Goal: Transaction & Acquisition: Purchase product/service

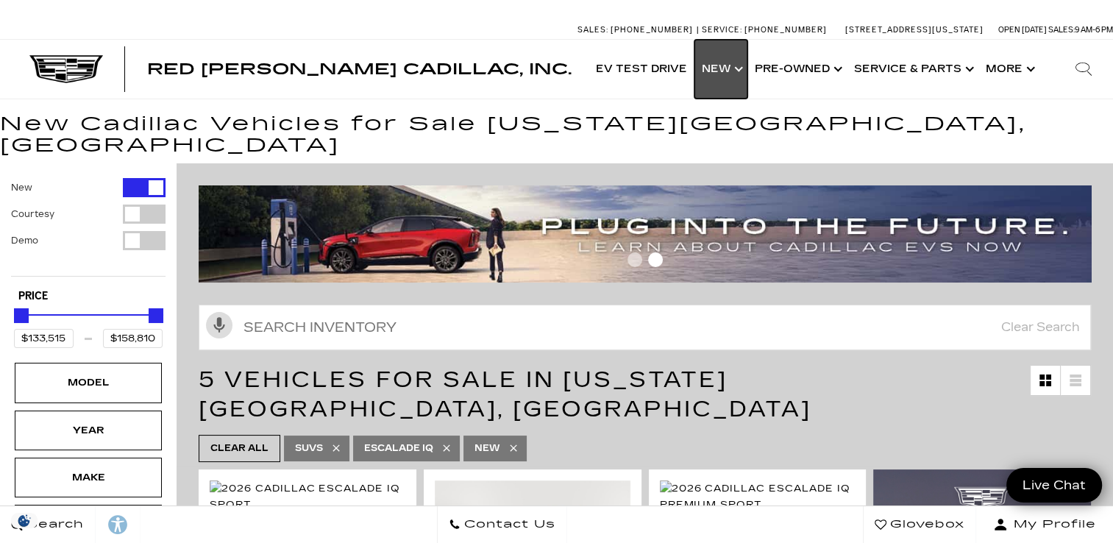
click at [736, 67] on link "Show New" at bounding box center [721, 69] width 53 height 59
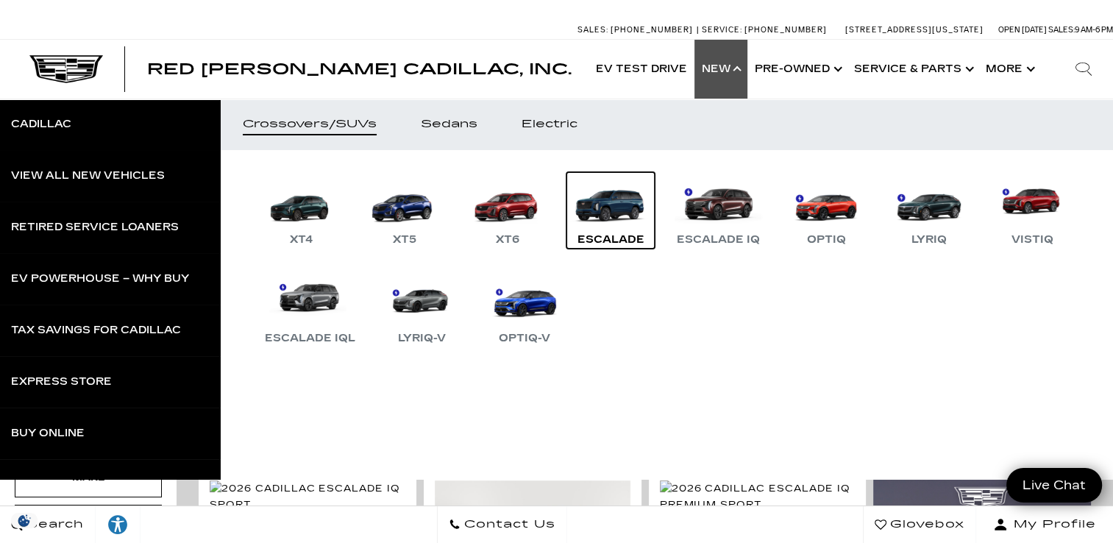
click at [616, 207] on link "Escalade" at bounding box center [611, 210] width 88 height 77
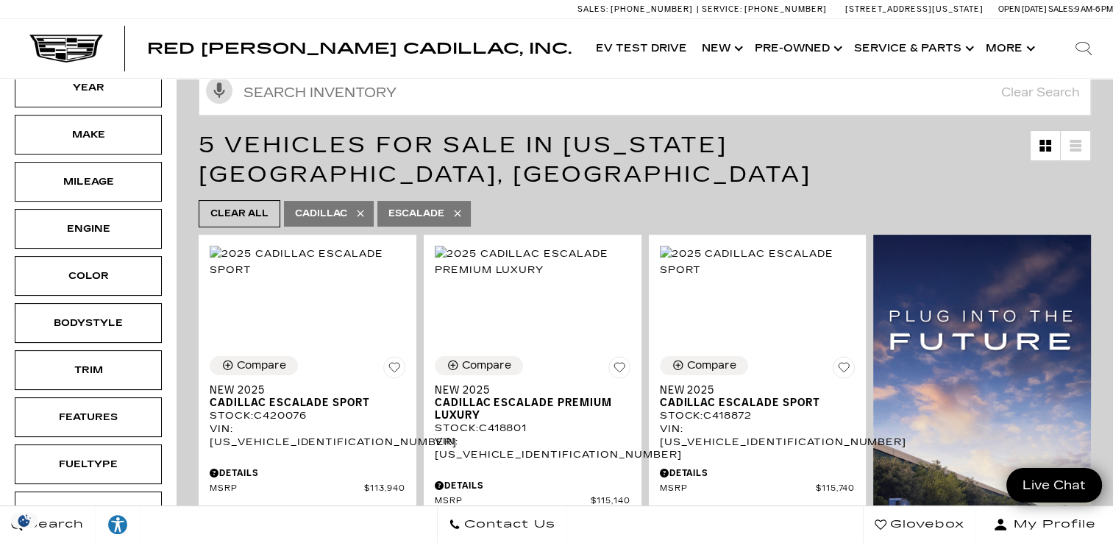
scroll to position [249, 0]
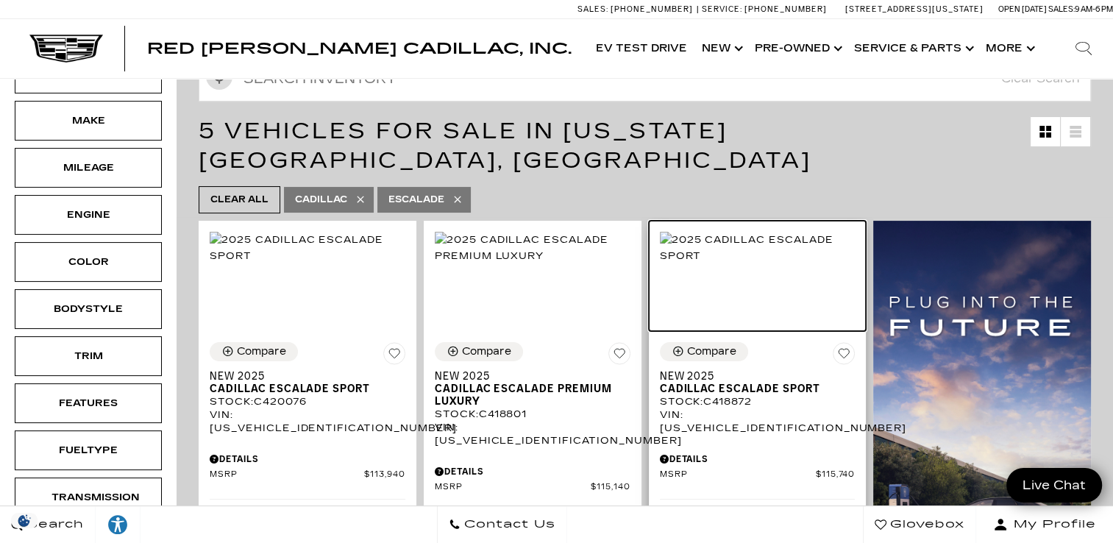
click at [758, 241] on img at bounding box center [758, 248] width 196 height 32
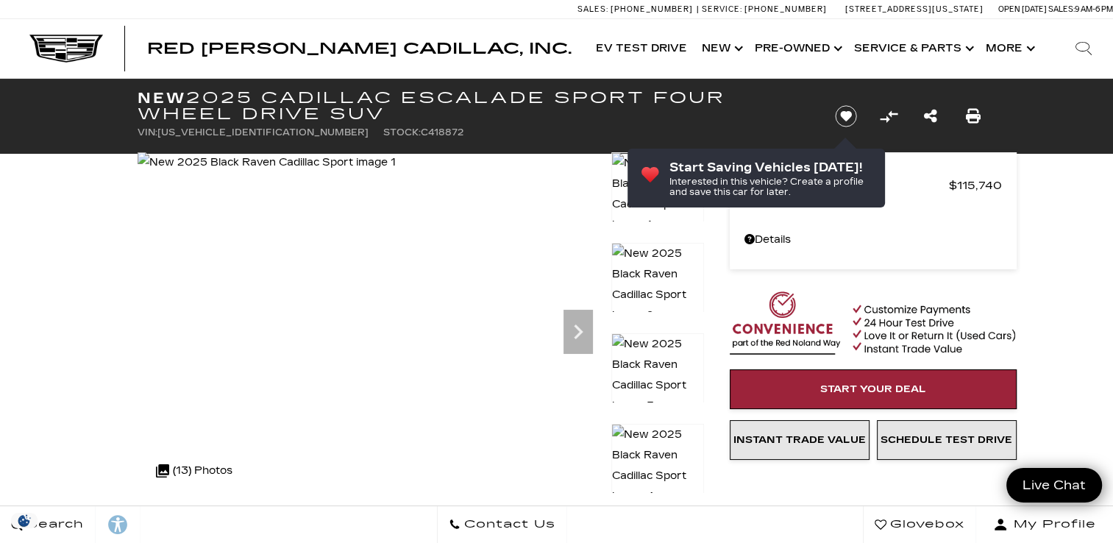
click at [578, 328] on icon "Next" at bounding box center [578, 331] width 9 height 15
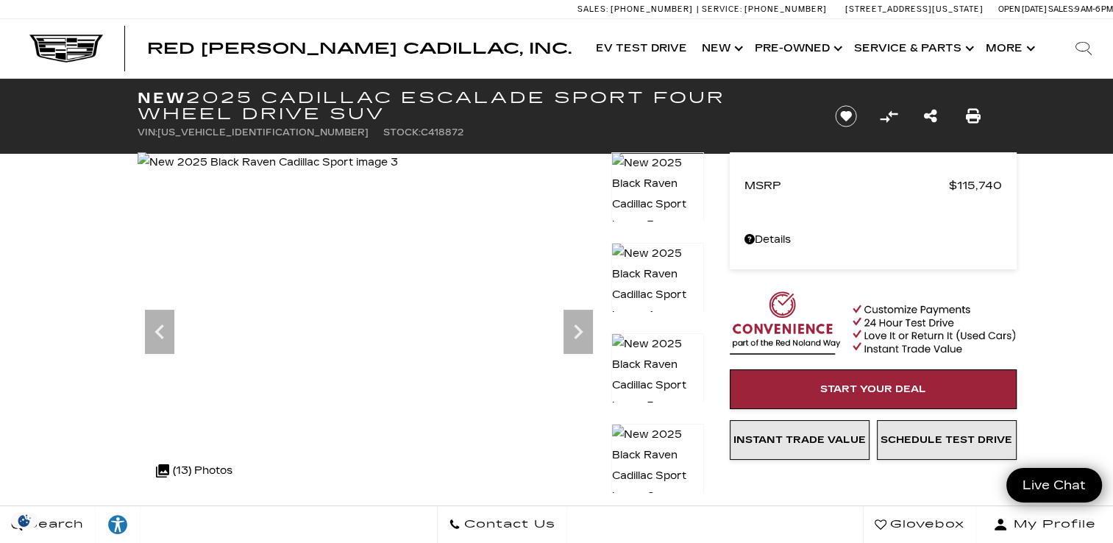
click at [578, 328] on icon "Next" at bounding box center [578, 331] width 9 height 15
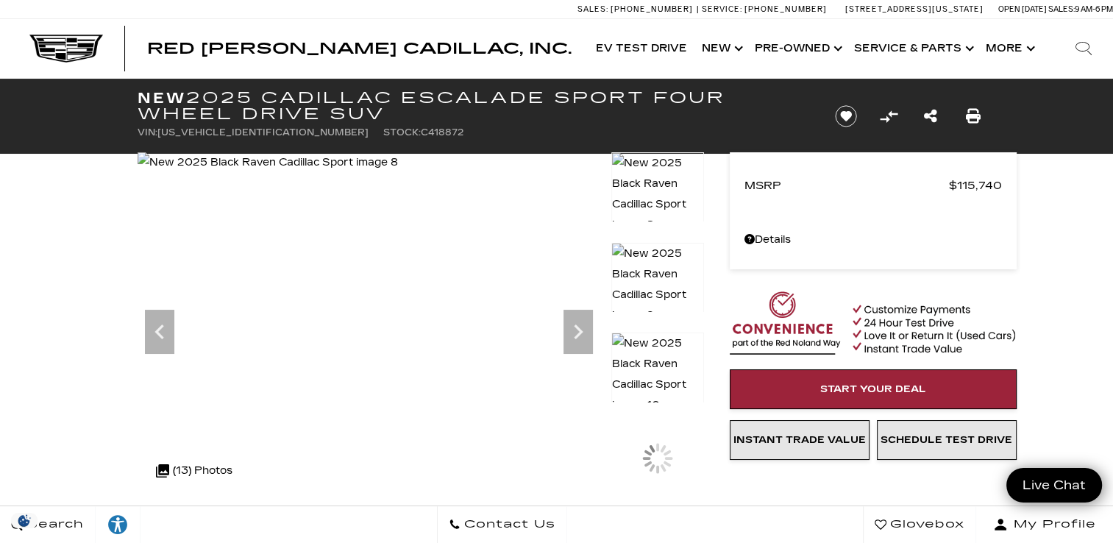
click at [578, 328] on icon "Next" at bounding box center [578, 331] width 9 height 15
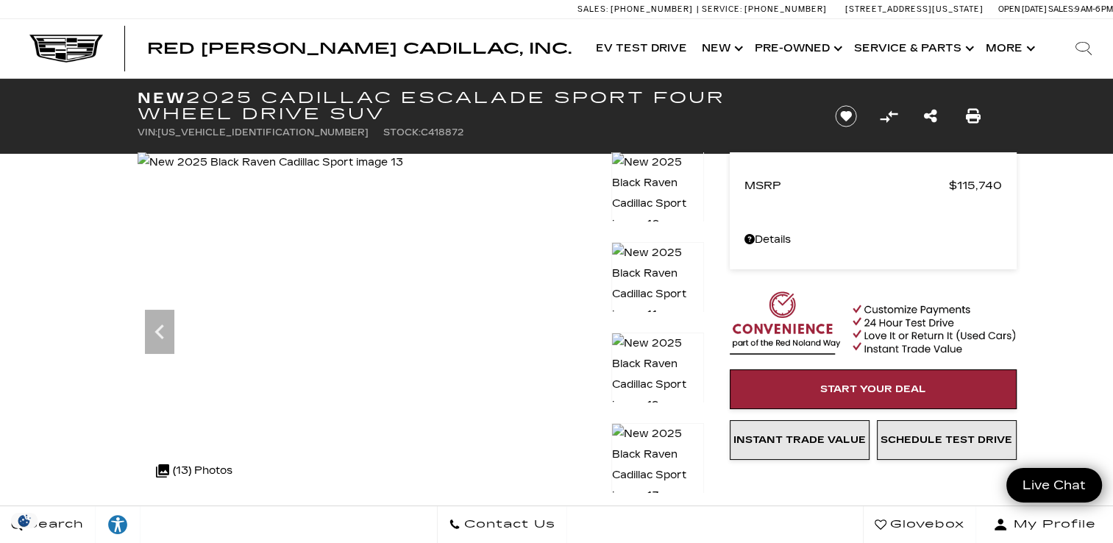
click at [403, 173] on img at bounding box center [271, 162] width 266 height 21
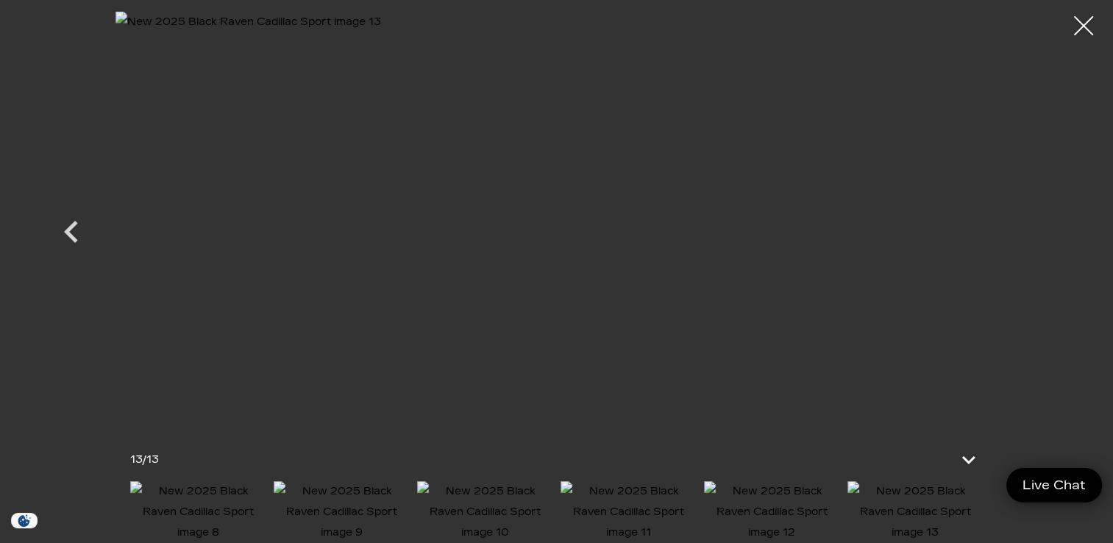
click at [1083, 28] on div at bounding box center [1084, 26] width 39 height 39
